Goal: Task Accomplishment & Management: Use online tool/utility

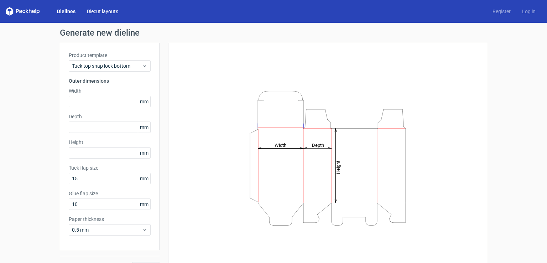
click at [95, 12] on link "Diecut layouts" at bounding box center [102, 11] width 43 height 7
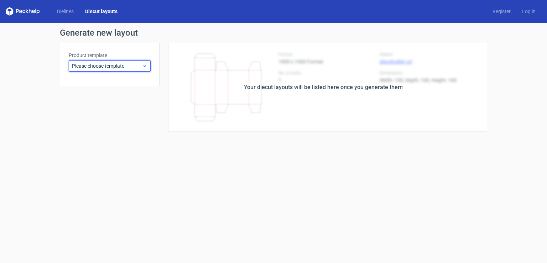
click at [117, 63] on span "Please choose template" at bounding box center [107, 65] width 70 height 7
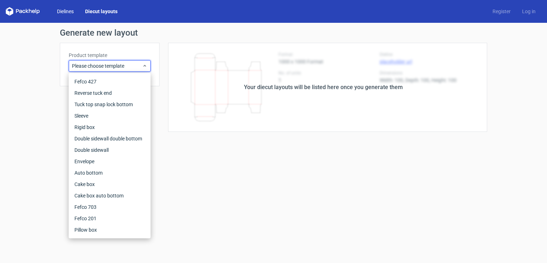
click at [67, 13] on link "Dielines" at bounding box center [65, 11] width 28 height 7
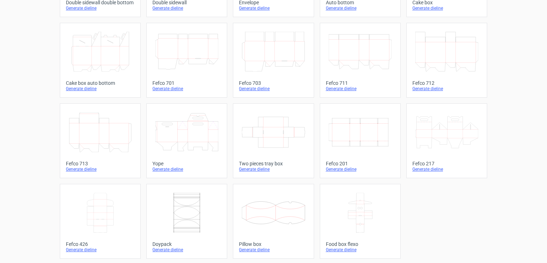
scroll to position [182, 0]
click at [336, 167] on div "Generate dieline" at bounding box center [360, 169] width 69 height 6
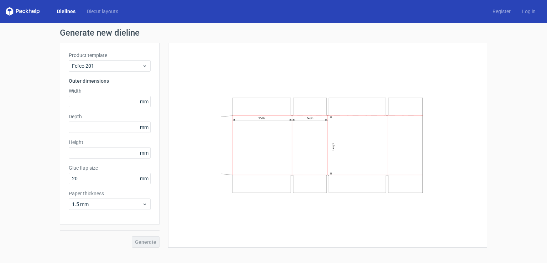
click at [30, 9] on icon at bounding box center [23, 11] width 34 height 9
click at [68, 11] on link "Dielines" at bounding box center [66, 11] width 30 height 7
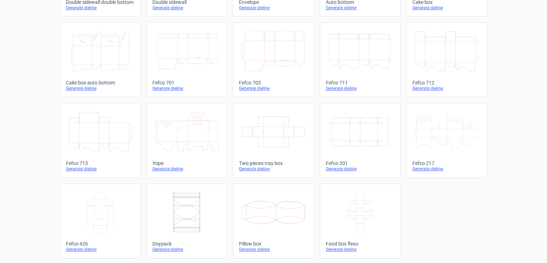
scroll to position [182, 0]
click at [337, 169] on div "Generate dieline" at bounding box center [360, 169] width 69 height 6
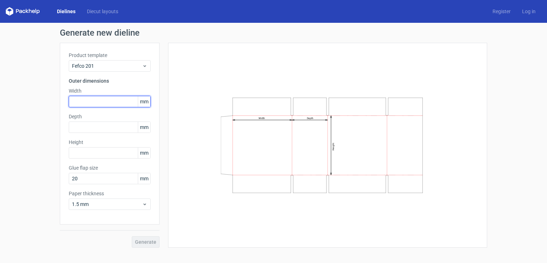
click at [95, 103] on input "text" at bounding box center [110, 101] width 82 height 11
click at [143, 103] on span "mm" at bounding box center [144, 101] width 12 height 11
drag, startPoint x: 145, startPoint y: 102, endPoint x: 122, endPoint y: 102, distance: 23.2
click at [122, 102] on div "mm" at bounding box center [110, 101] width 82 height 11
click at [111, 100] on input "text" at bounding box center [110, 101] width 82 height 11
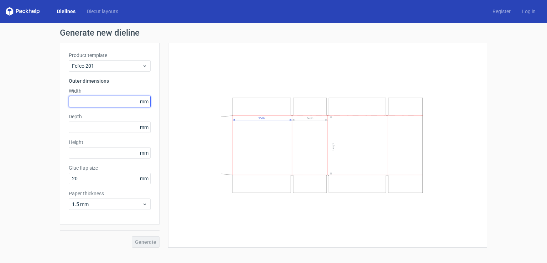
click at [89, 98] on input "text" at bounding box center [110, 101] width 82 height 11
click at [113, 101] on input "text" at bounding box center [110, 101] width 82 height 11
type input "330"
click at [101, 130] on input "text" at bounding box center [110, 126] width 82 height 11
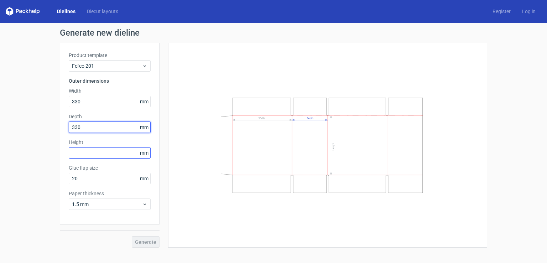
type input "330"
click at [104, 153] on input "text" at bounding box center [110, 152] width 82 height 11
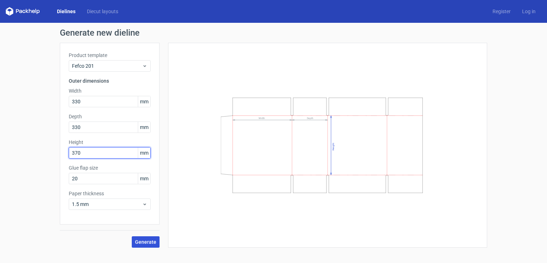
type input "370"
click at [146, 241] on span "Generate" at bounding box center [145, 241] width 21 height 5
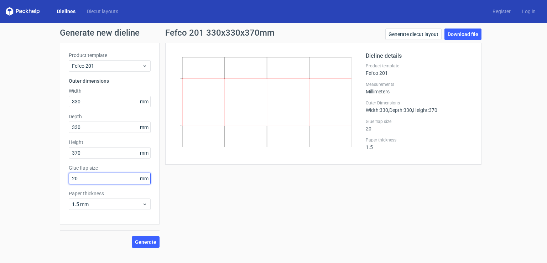
drag, startPoint x: 81, startPoint y: 178, endPoint x: 44, endPoint y: 178, distance: 37.1
click at [53, 178] on div "Generate new dieline Product template Fefco 201 Outer dimensions Width 330 mm D…" at bounding box center [273, 138] width 547 height 231
type input "30"
click at [150, 243] on span "Generate" at bounding box center [145, 241] width 21 height 5
drag, startPoint x: 102, startPoint y: 178, endPoint x: 0, endPoint y: 173, distance: 101.7
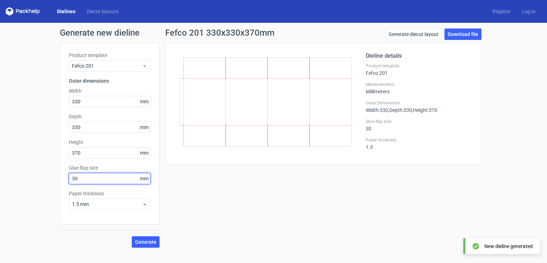
click at [0, 174] on div "Generate new dieline Product template Fefco 201 Outer dimensions Width 330 mm D…" at bounding box center [273, 138] width 547 height 231
type input "20"
click at [143, 242] on span "Generate" at bounding box center [145, 241] width 21 height 5
click at [145, 202] on icon at bounding box center [144, 204] width 5 height 6
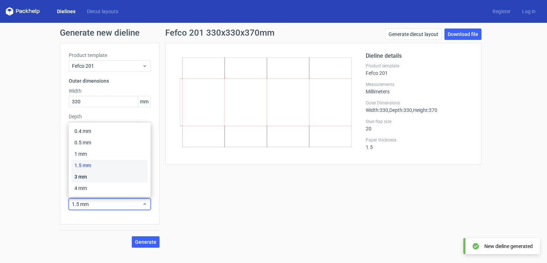
click at [101, 175] on div "3 mm" at bounding box center [110, 176] width 76 height 11
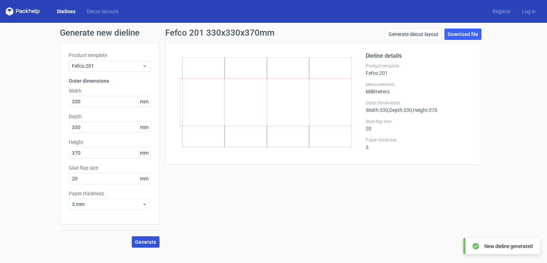
click at [149, 244] on span "Generate" at bounding box center [145, 241] width 21 height 5
click at [143, 201] on icon at bounding box center [144, 204] width 5 height 6
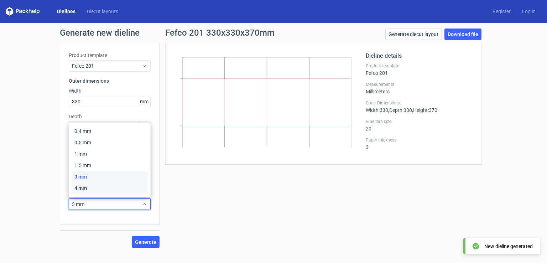
click at [86, 188] on div "4 mm" at bounding box center [110, 187] width 76 height 11
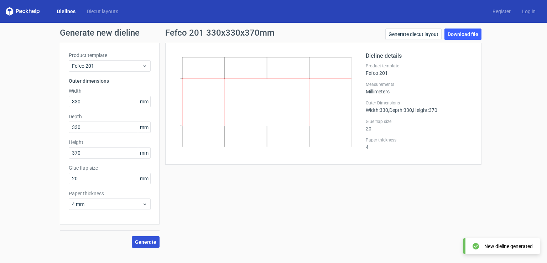
click at [155, 241] on span "Generate" at bounding box center [145, 241] width 21 height 5
click at [455, 35] on link "Download file" at bounding box center [463, 34] width 37 height 11
